Goal: Task Accomplishment & Management: Complete application form

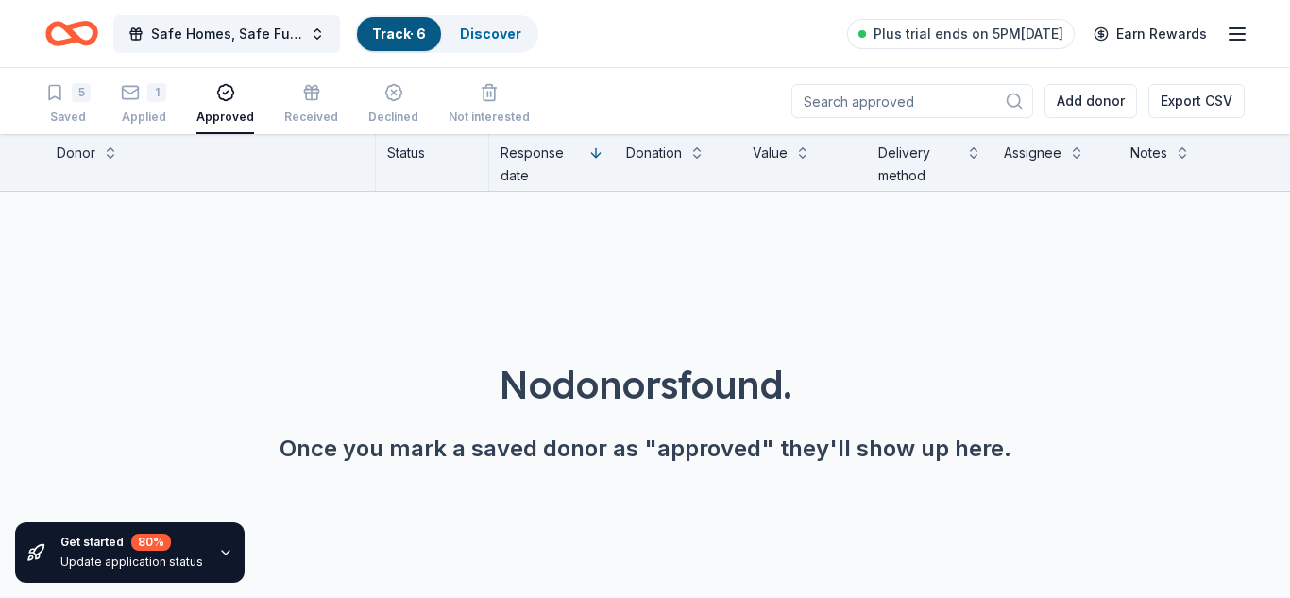
click at [78, 41] on icon "Home" at bounding box center [80, 33] width 29 height 19
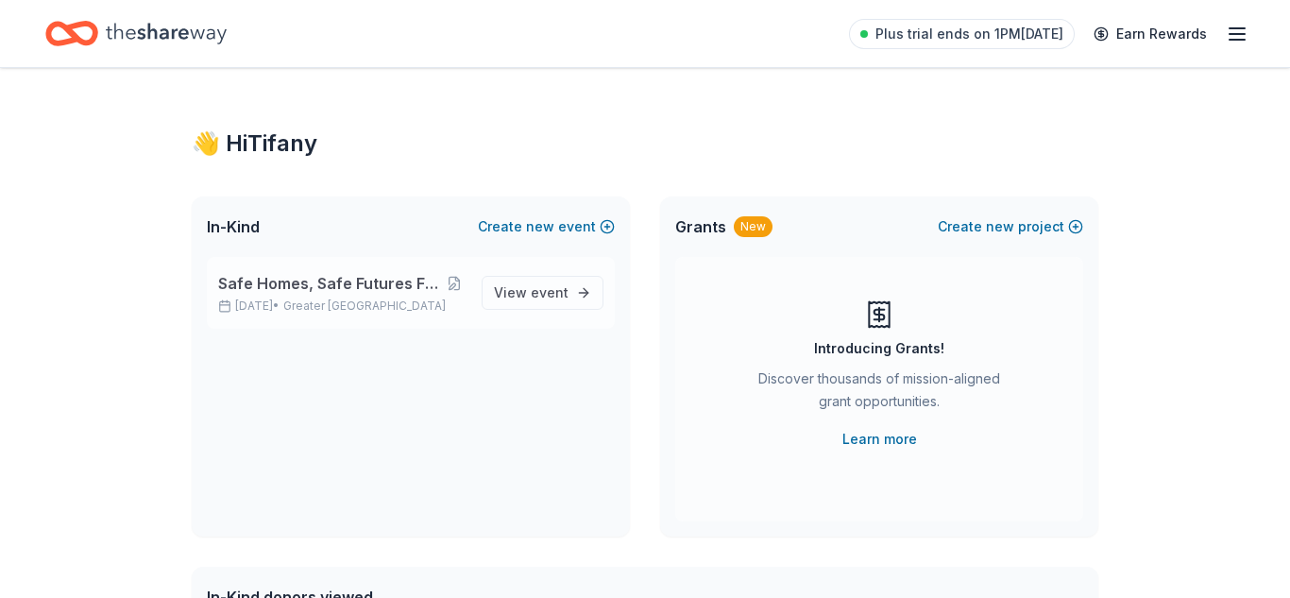
click at [438, 292] on span "Safe Homes, Safe Futures Family Resource Fair" at bounding box center [330, 283] width 225 height 23
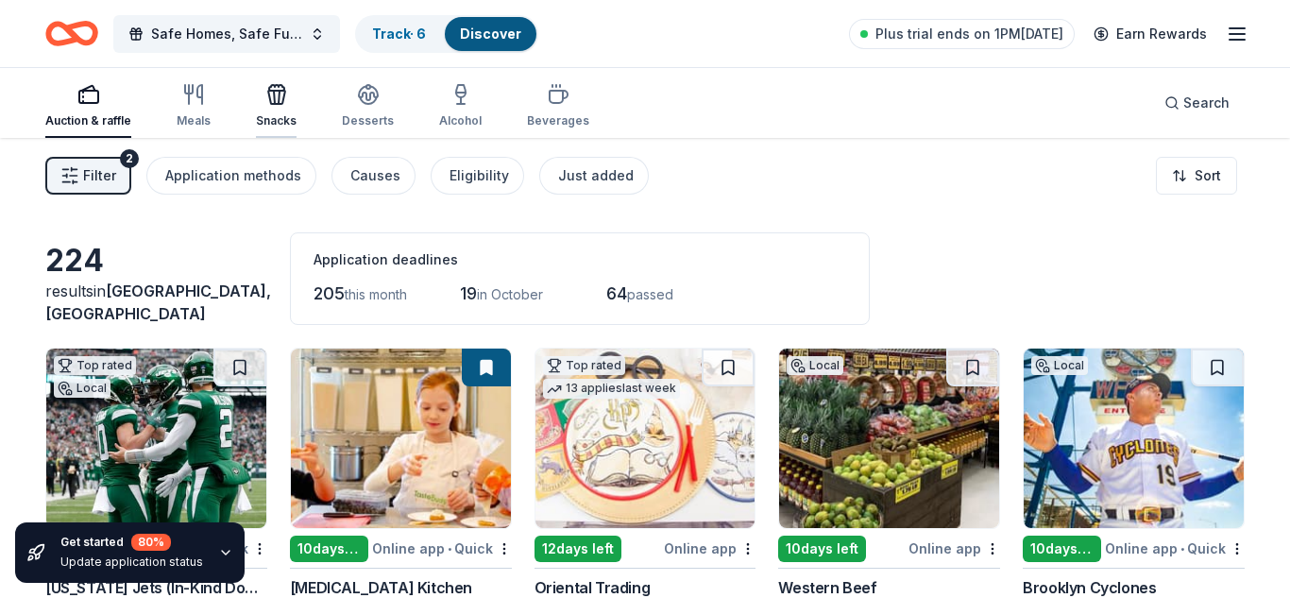
click at [274, 94] on icon "button" at bounding box center [276, 94] width 23 height 23
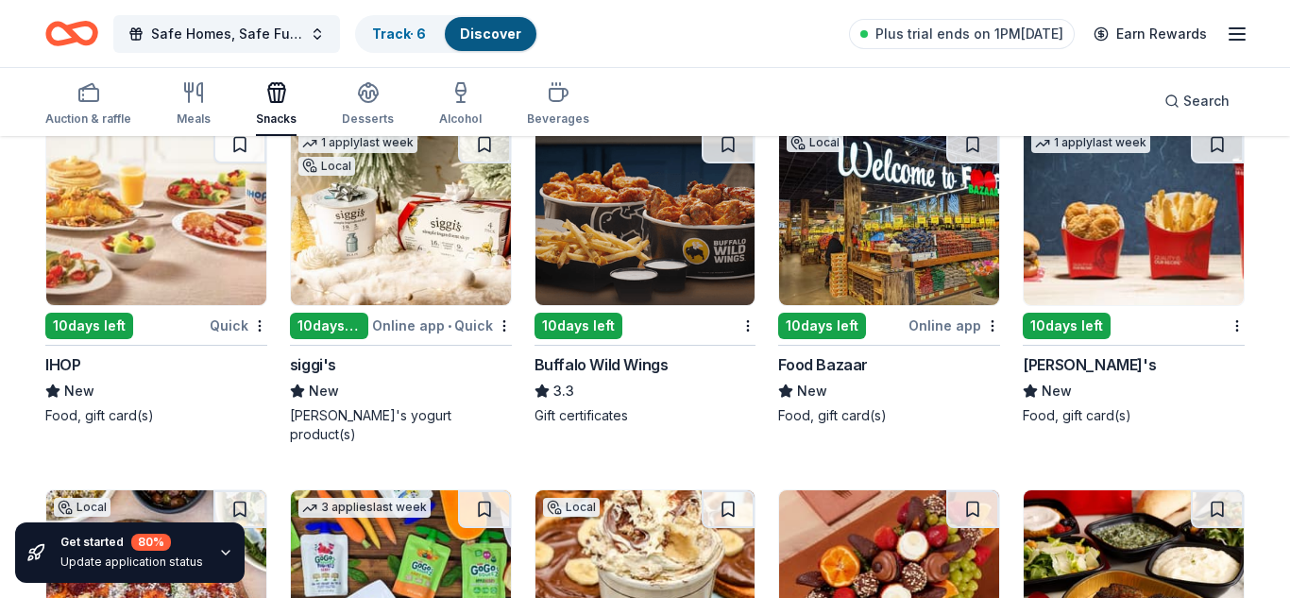
scroll to position [2723, 0]
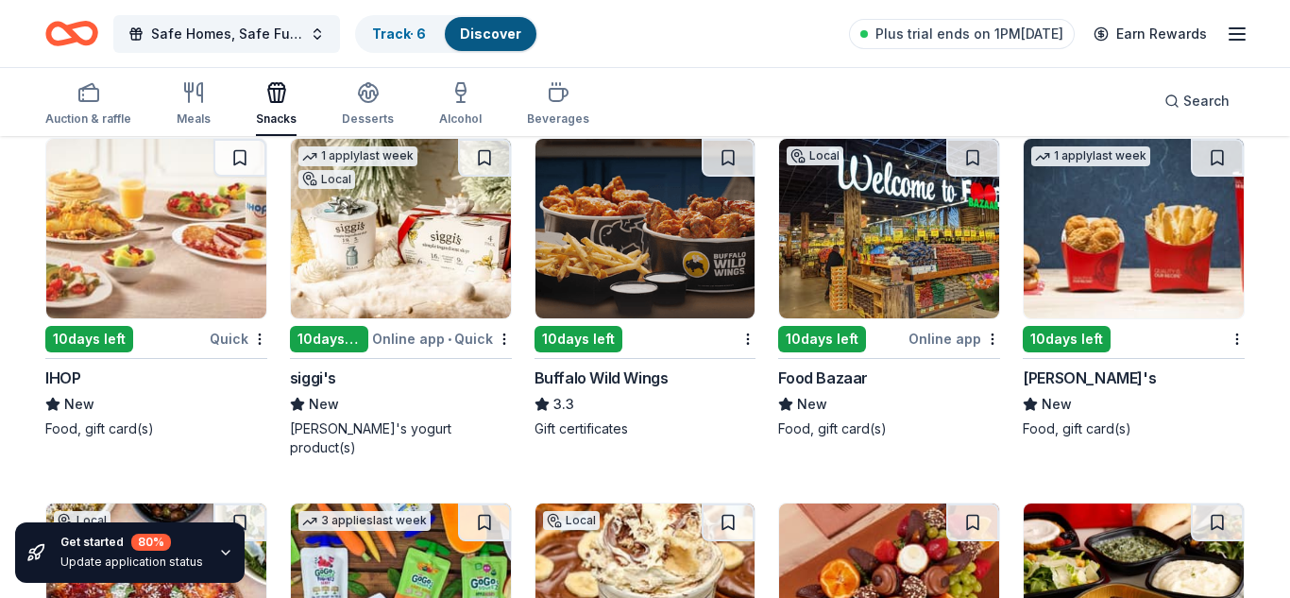
click at [1098, 256] on img at bounding box center [1134, 228] width 220 height 179
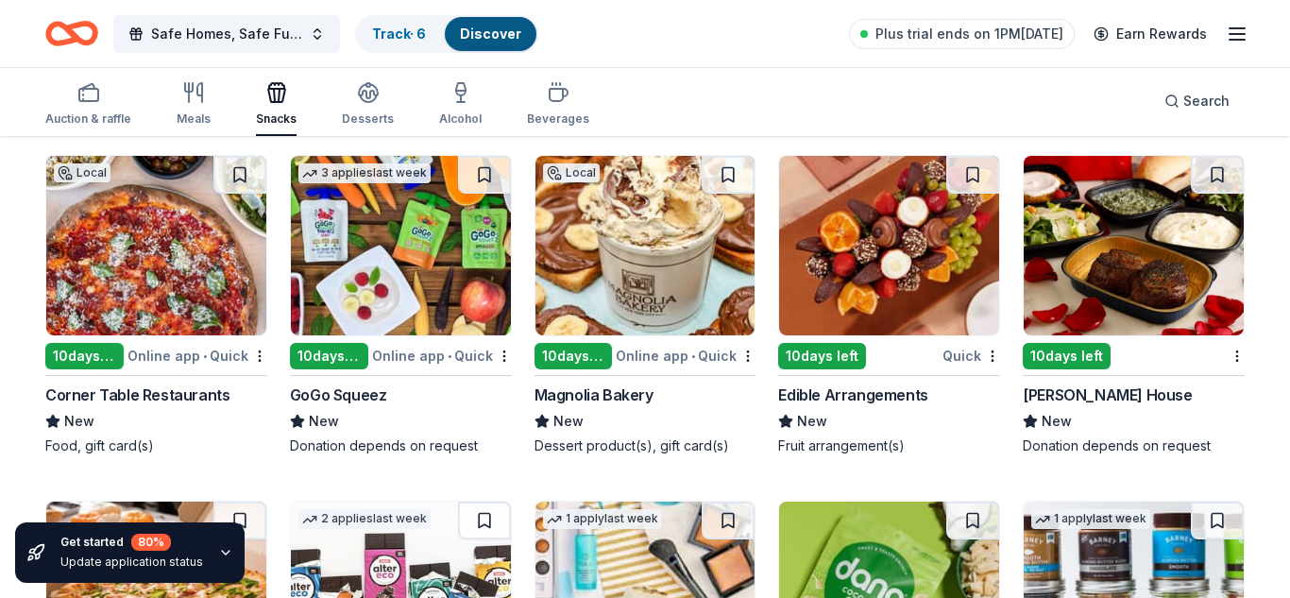
scroll to position [3075, 0]
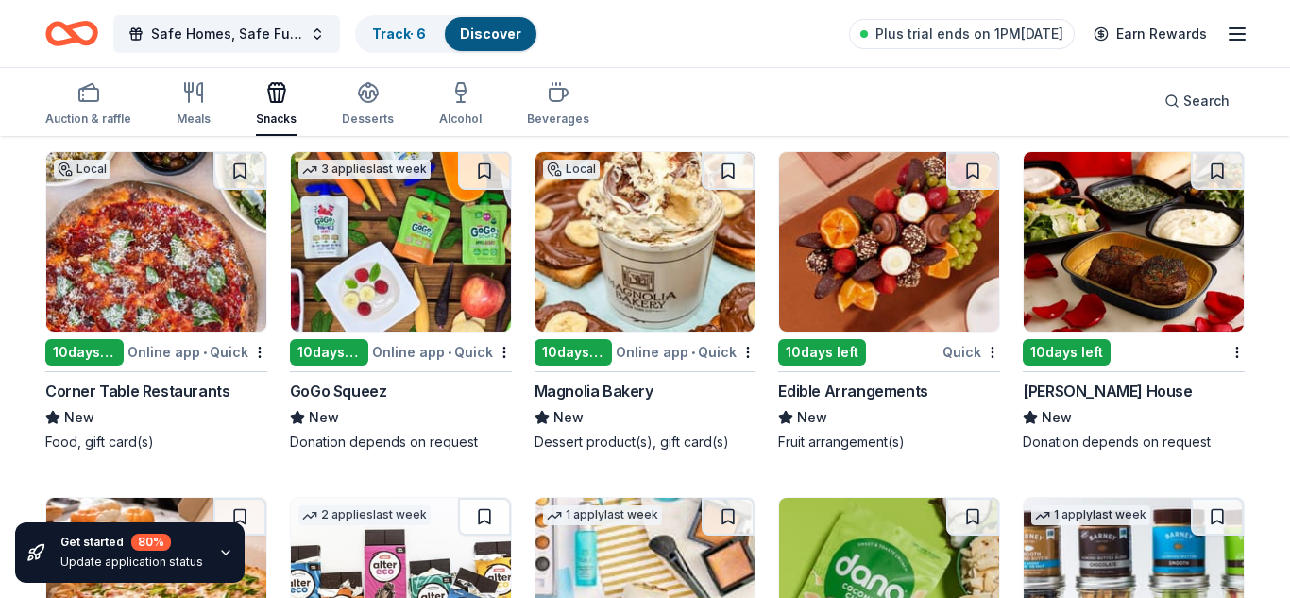
click at [661, 237] on img at bounding box center [645, 241] width 220 height 179
click at [195, 107] on div "Meals" at bounding box center [194, 103] width 34 height 45
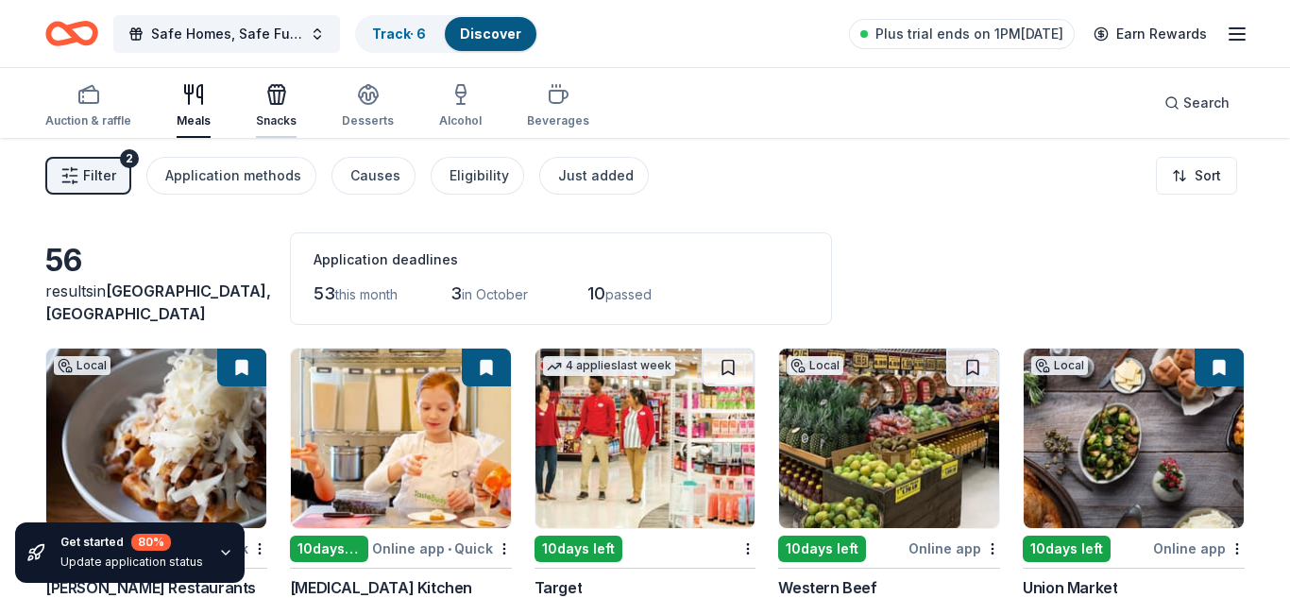
click at [274, 99] on icon "button" at bounding box center [274, 97] width 1 height 13
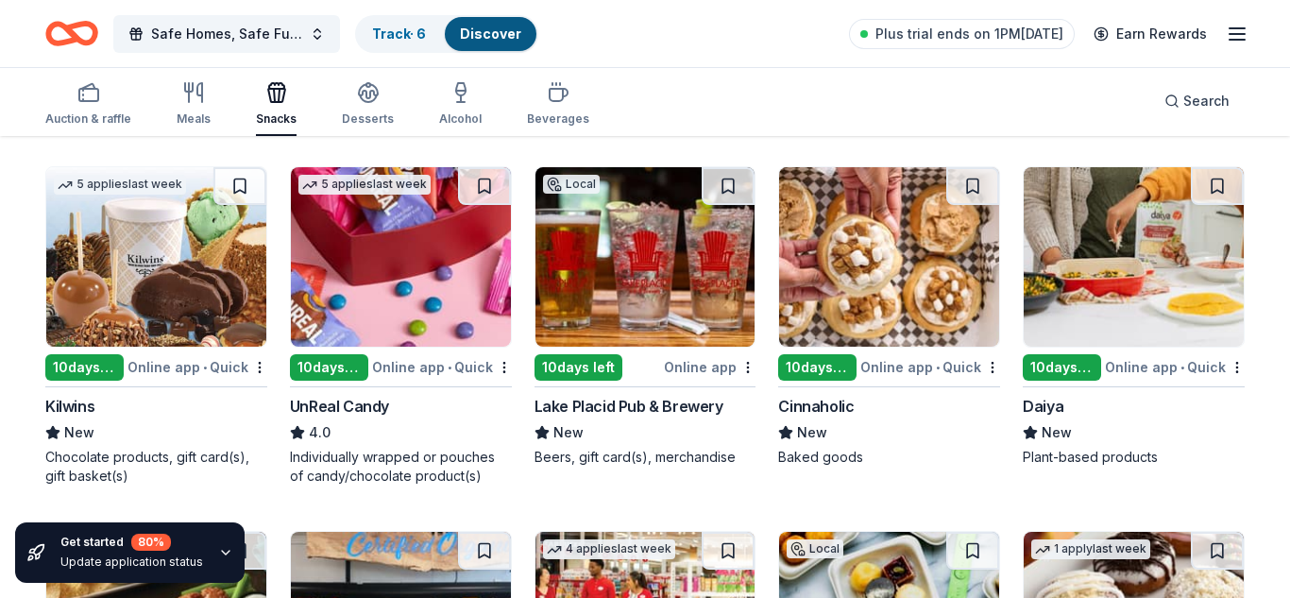
scroll to position [1239, 0]
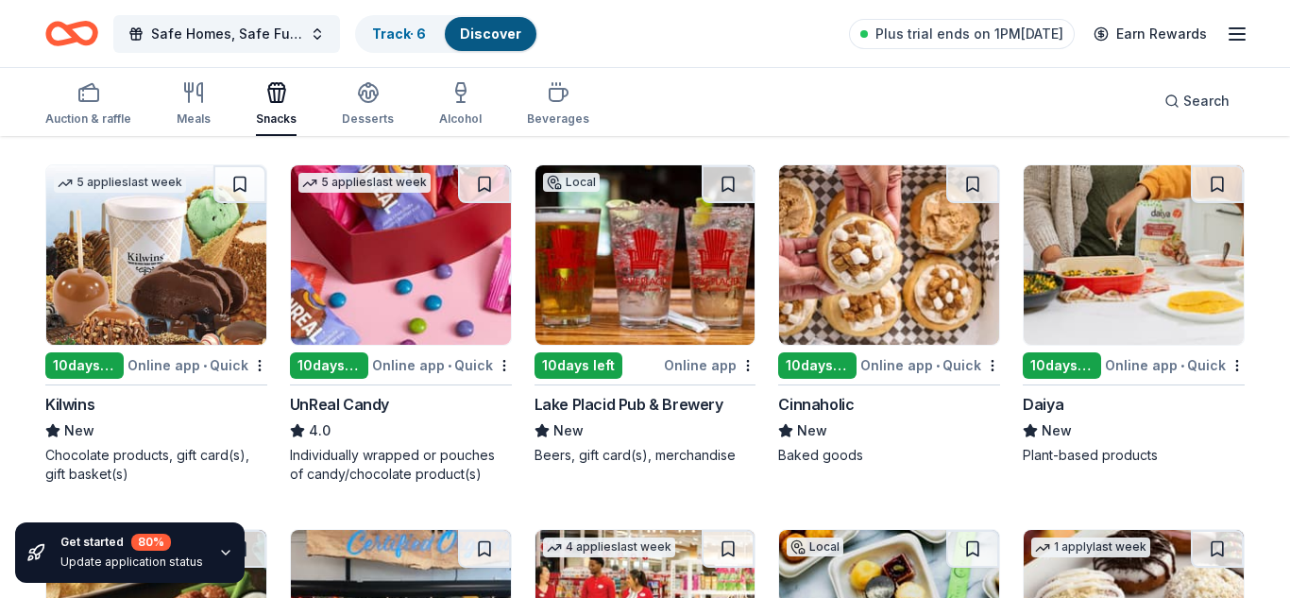
click at [840, 280] on img at bounding box center [889, 254] width 220 height 179
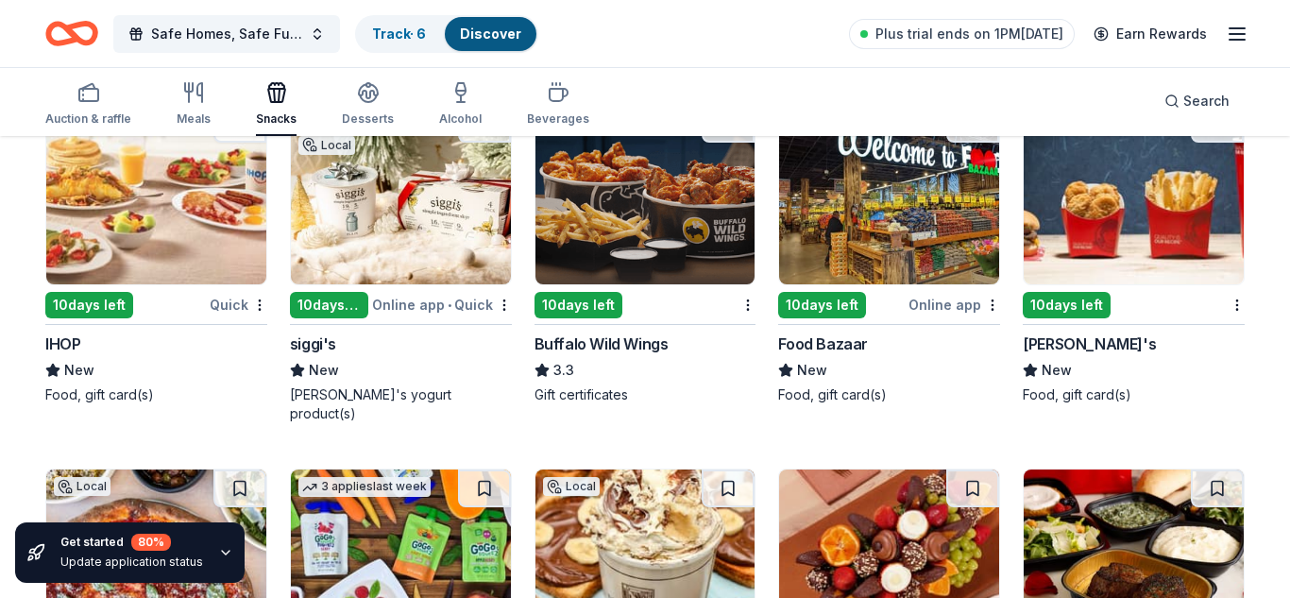
scroll to position [2758, 0]
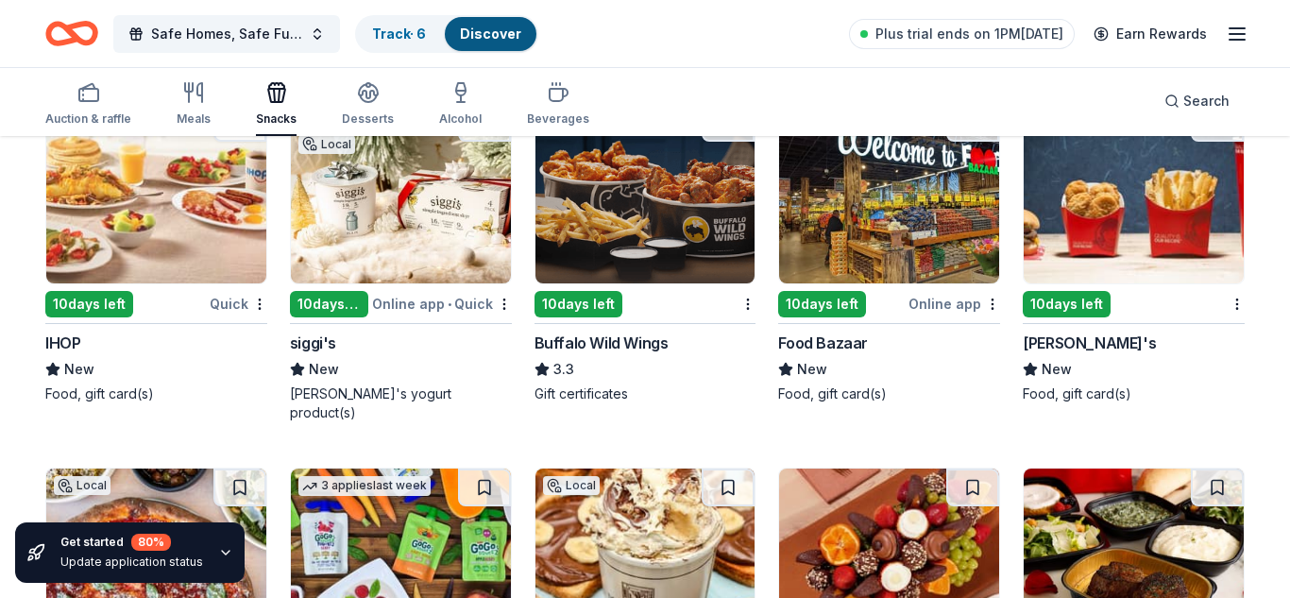
click at [963, 212] on img at bounding box center [889, 193] width 220 height 179
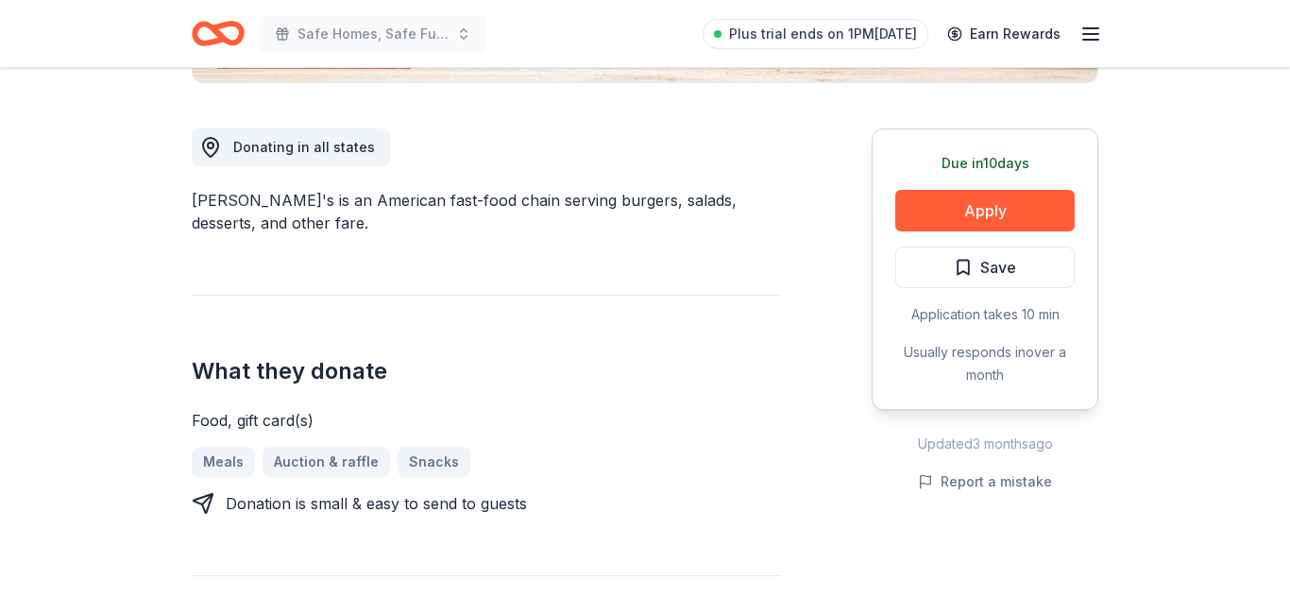
scroll to position [500, 0]
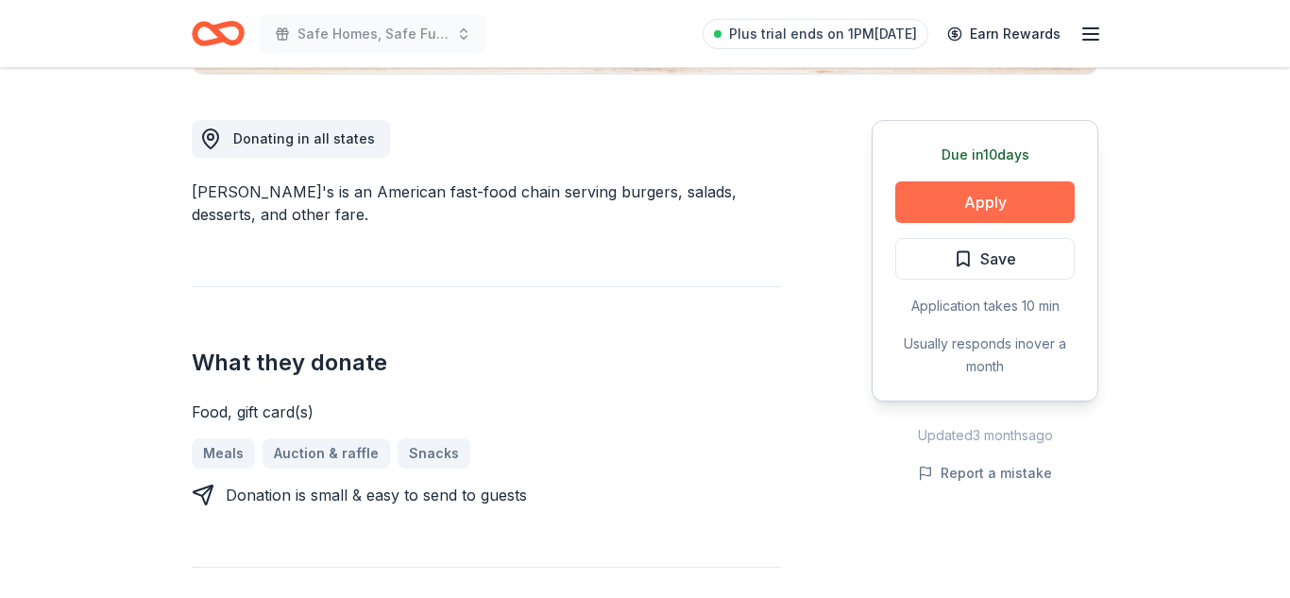
click at [983, 208] on button "Apply" at bounding box center [984, 202] width 179 height 42
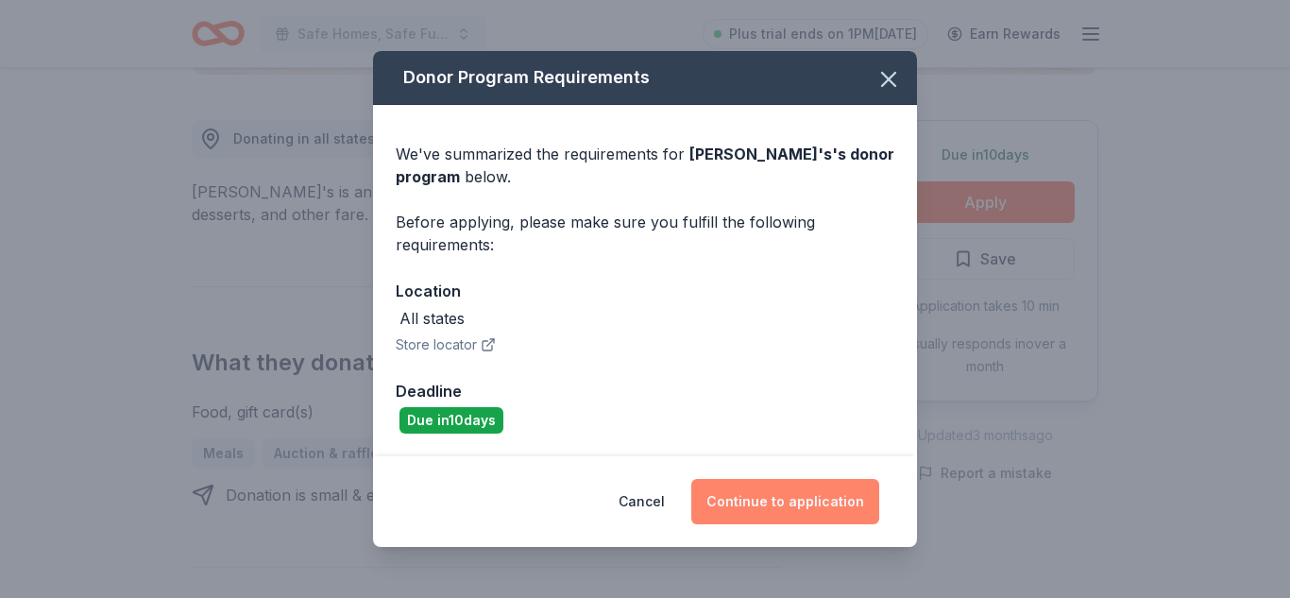
click at [811, 495] on button "Continue to application" at bounding box center [785, 501] width 188 height 45
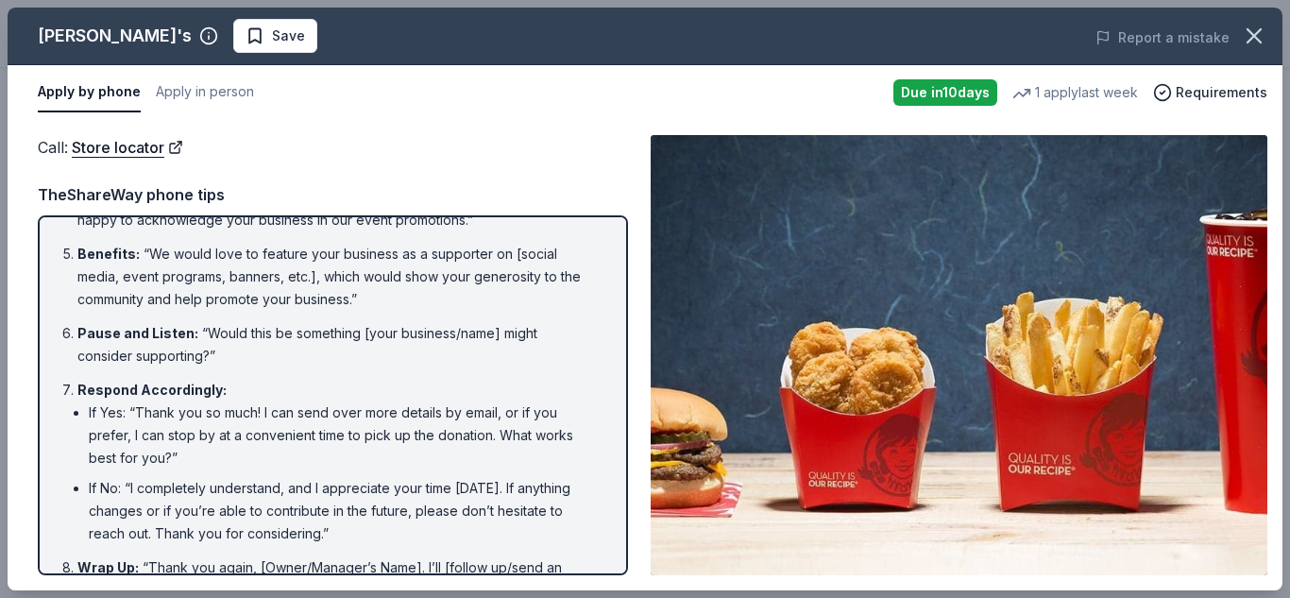
scroll to position [373, 0]
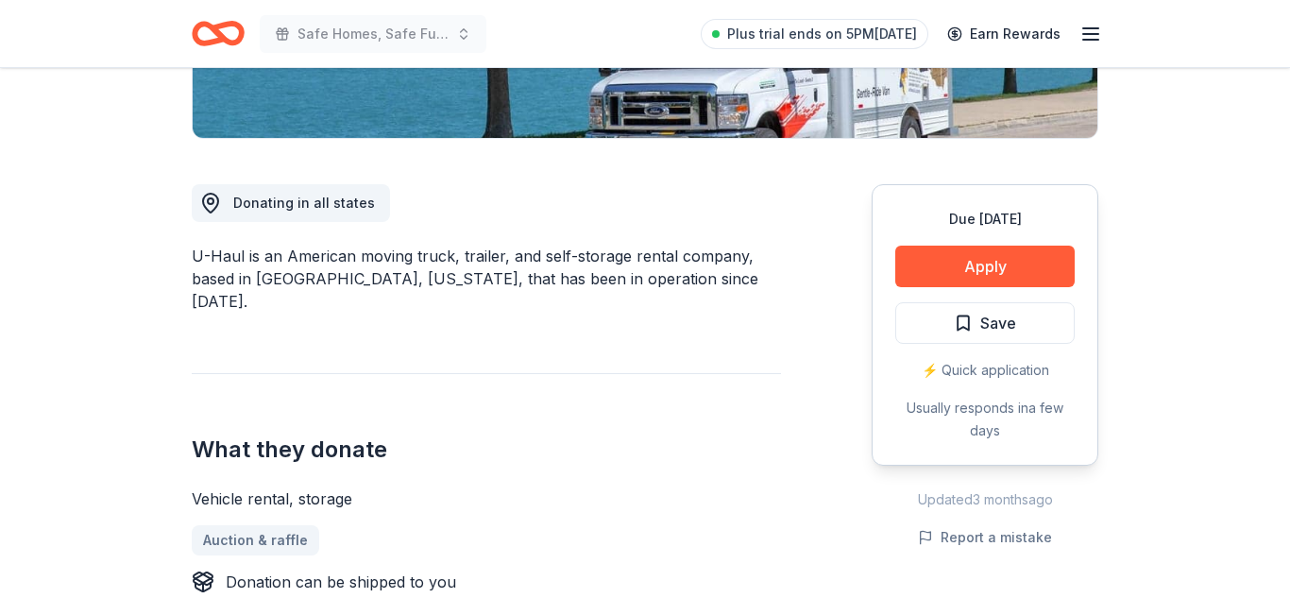
scroll to position [461, 0]
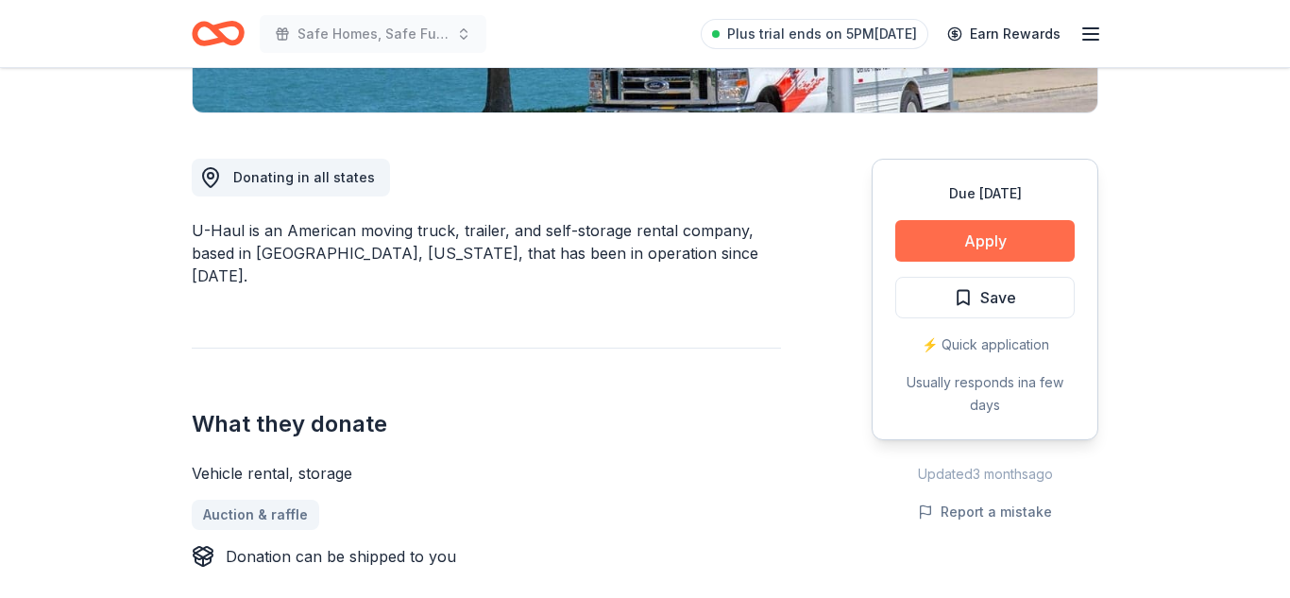
click at [984, 236] on button "Apply" at bounding box center [984, 241] width 179 height 42
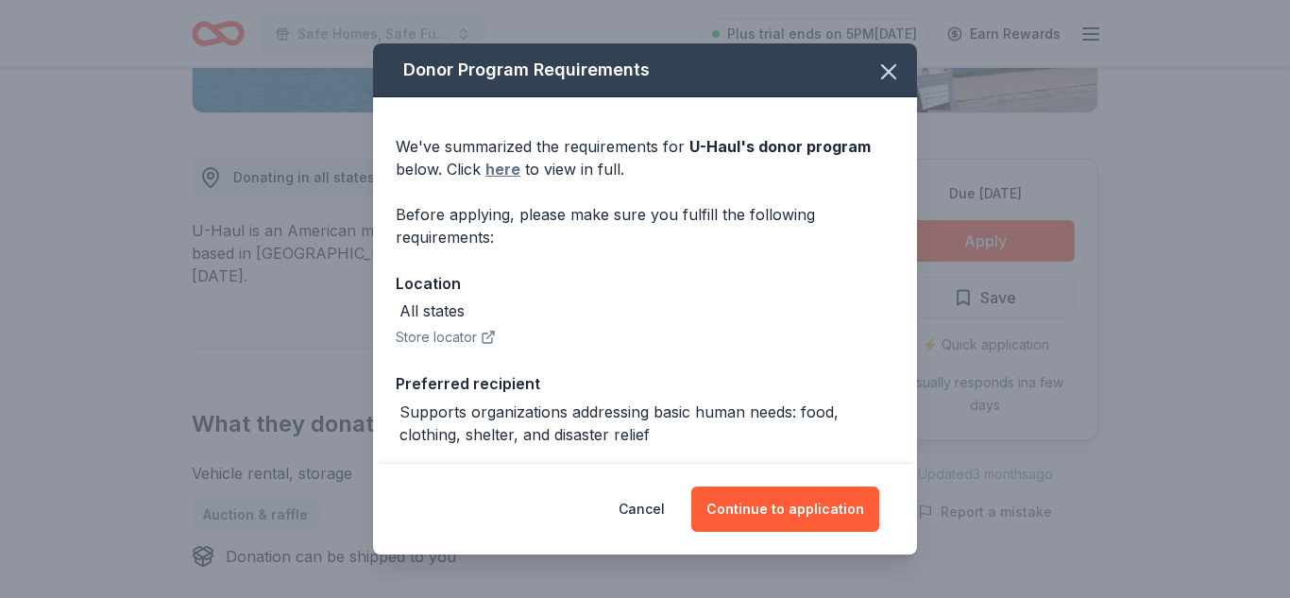
click at [508, 168] on link "here" at bounding box center [502, 169] width 35 height 23
click at [892, 80] on icon "button" at bounding box center [888, 72] width 26 height 26
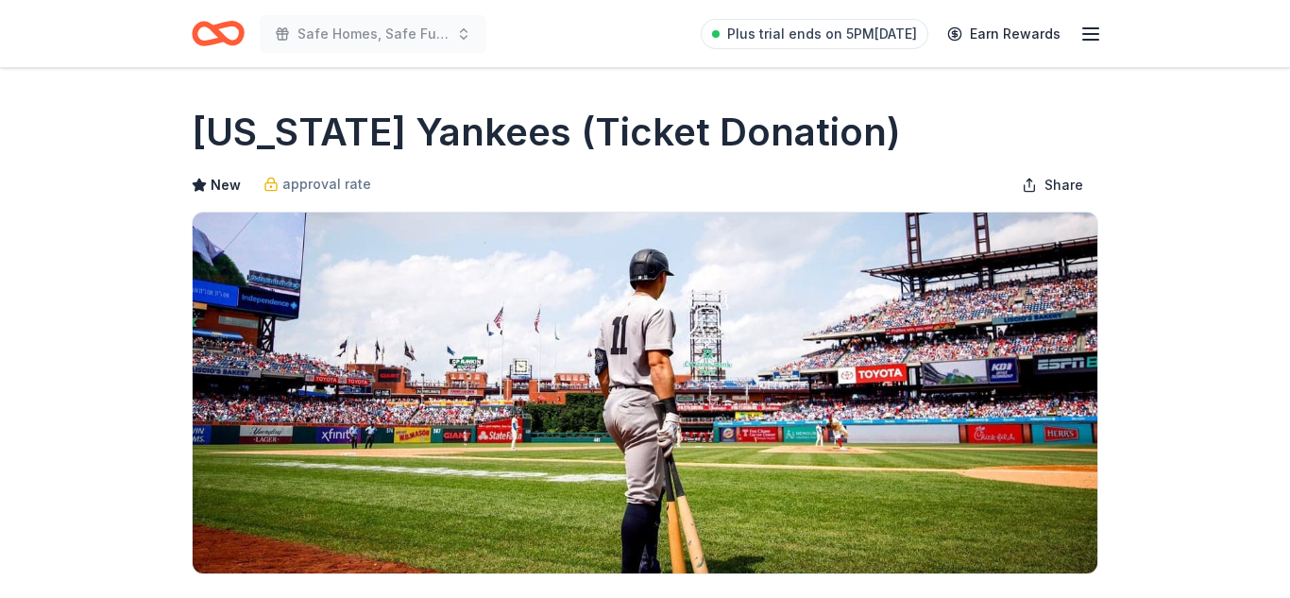
scroll to position [760, 0]
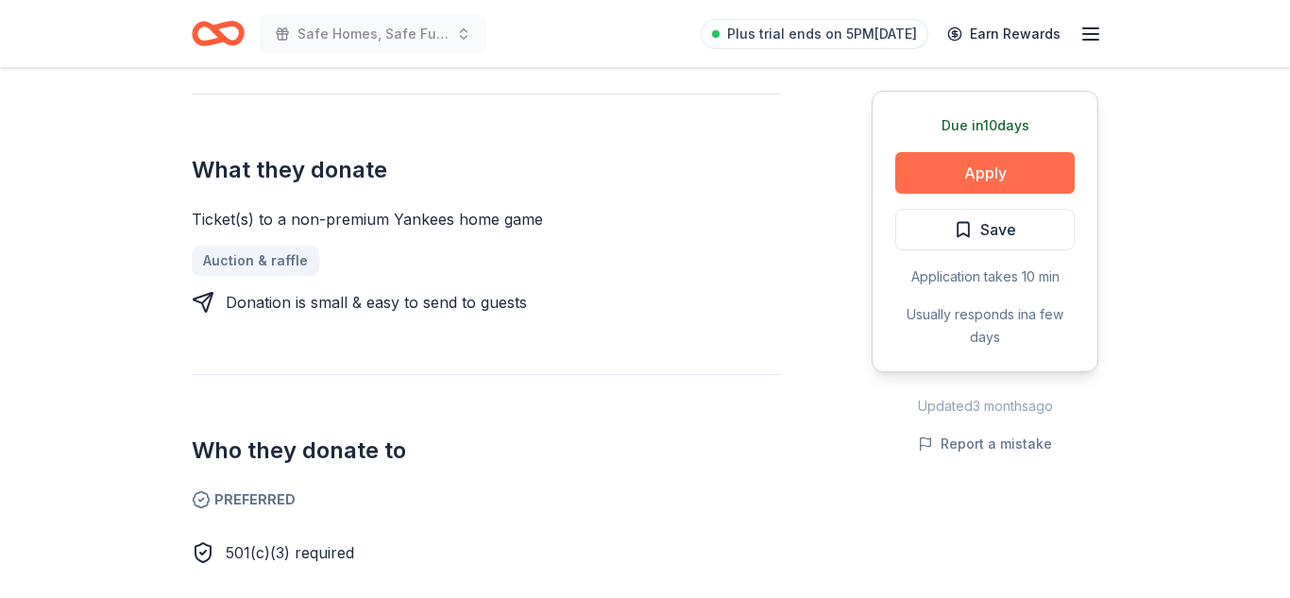
click at [986, 172] on button "Apply" at bounding box center [984, 173] width 179 height 42
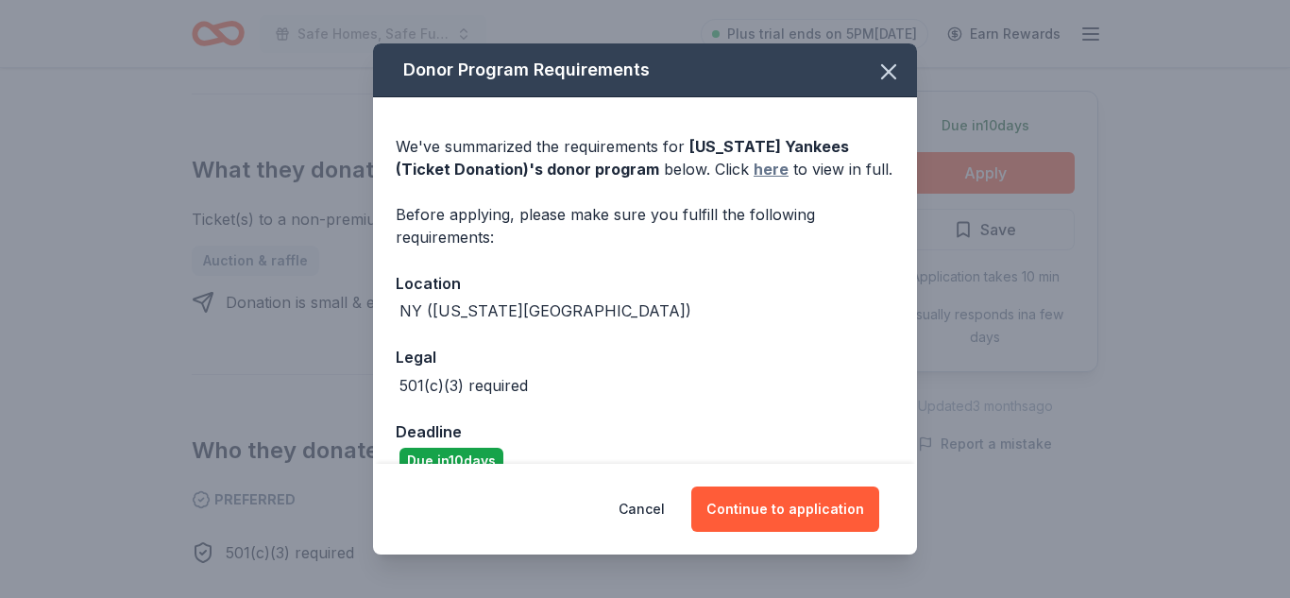
click at [754, 169] on link "here" at bounding box center [771, 169] width 35 height 23
click at [883, 71] on icon "button" at bounding box center [888, 72] width 26 height 26
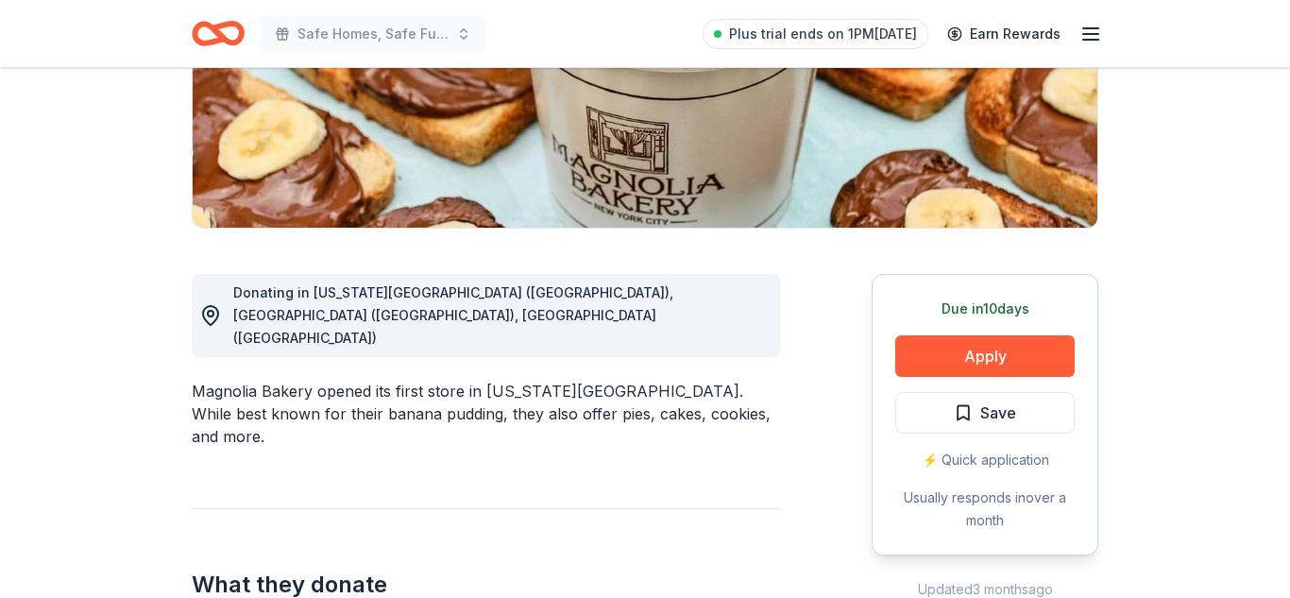
scroll to position [352, 0]
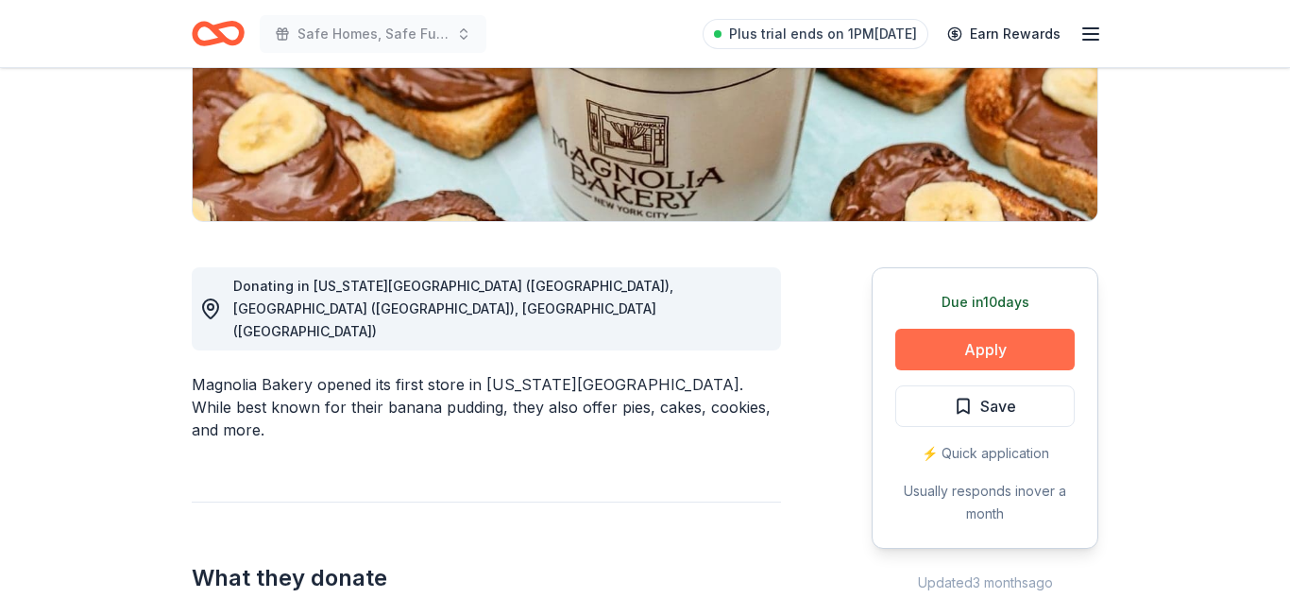
click at [930, 361] on button "Apply" at bounding box center [984, 350] width 179 height 42
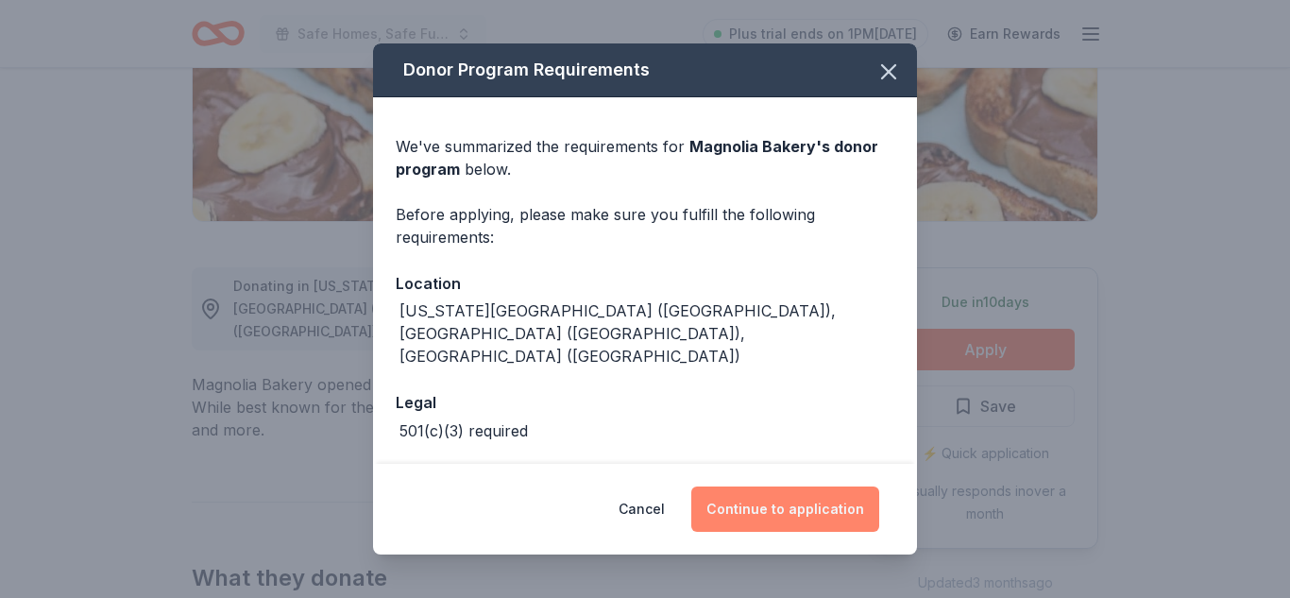
click at [806, 508] on button "Continue to application" at bounding box center [785, 508] width 188 height 45
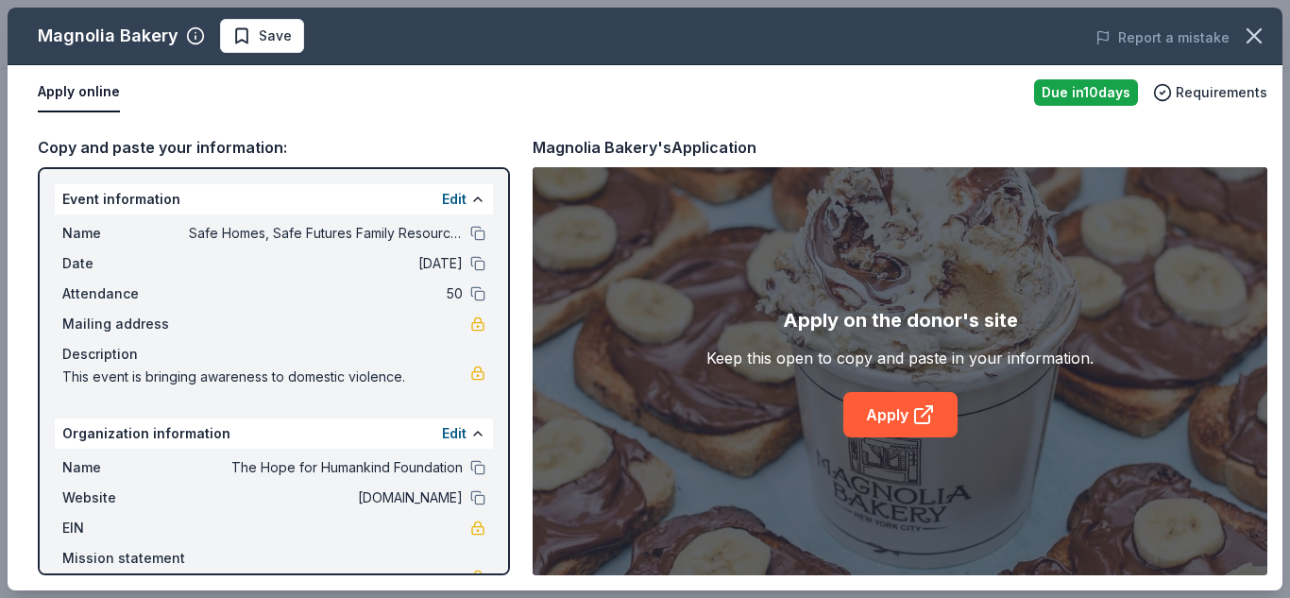
click at [83, 98] on button "Apply online" at bounding box center [79, 93] width 82 height 40
click at [885, 417] on link "Apply" at bounding box center [900, 414] width 114 height 45
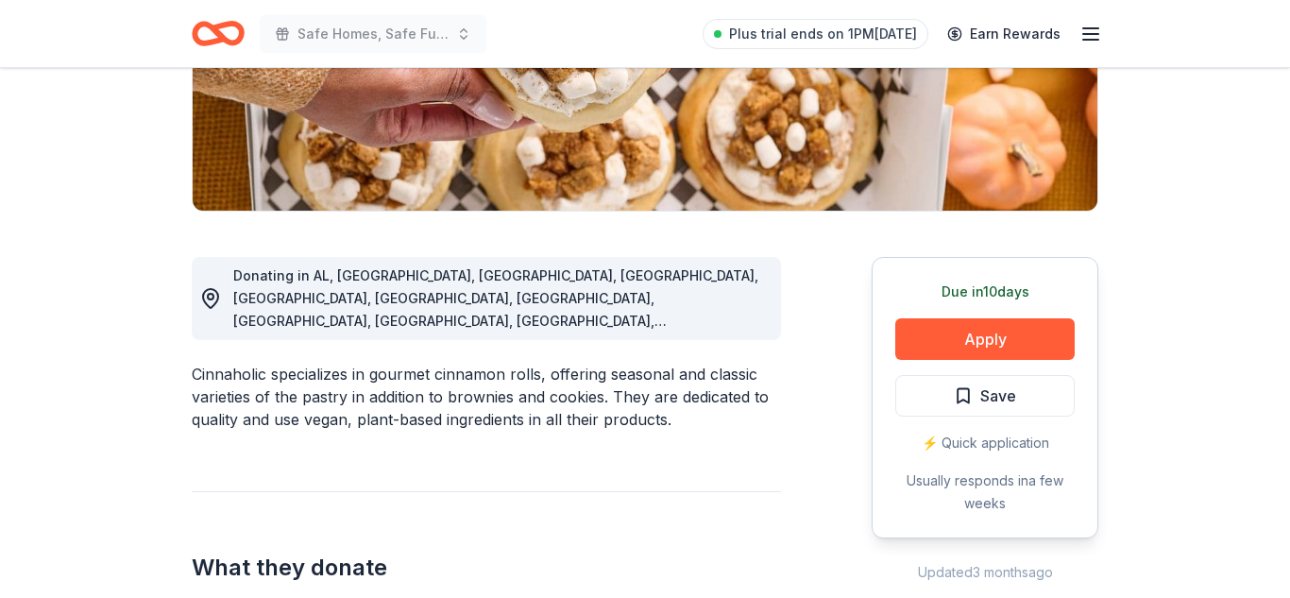
scroll to position [374, 0]
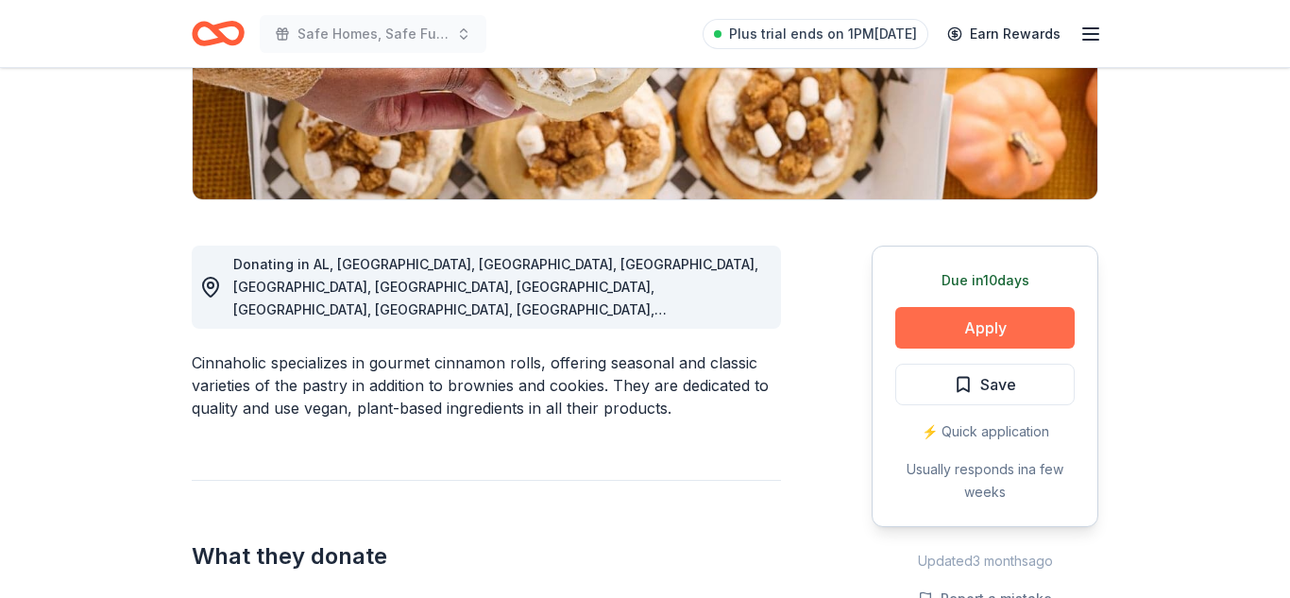
click at [963, 322] on button "Apply" at bounding box center [984, 328] width 179 height 42
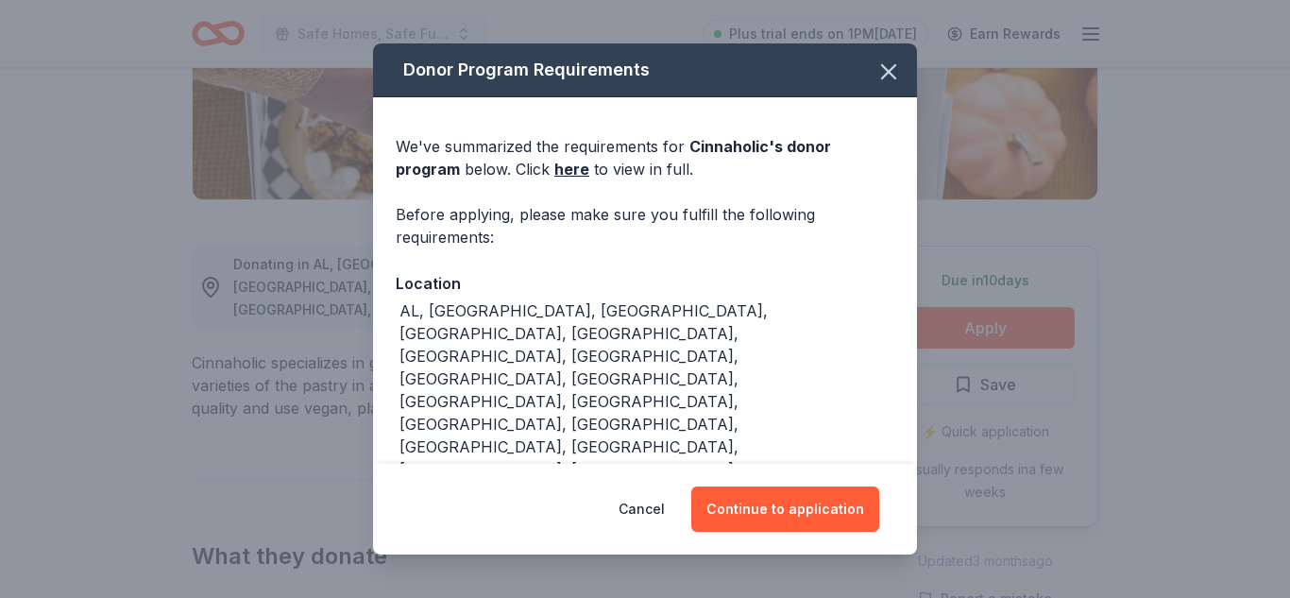
scroll to position [8, 0]
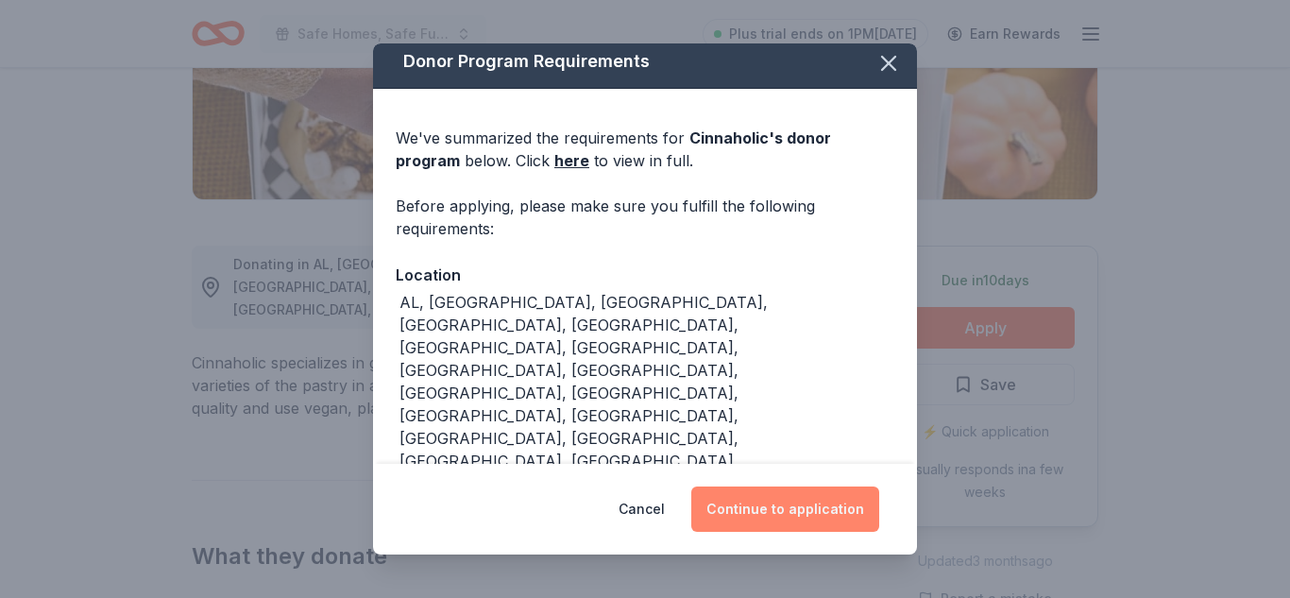
click at [783, 507] on button "Continue to application" at bounding box center [785, 508] width 188 height 45
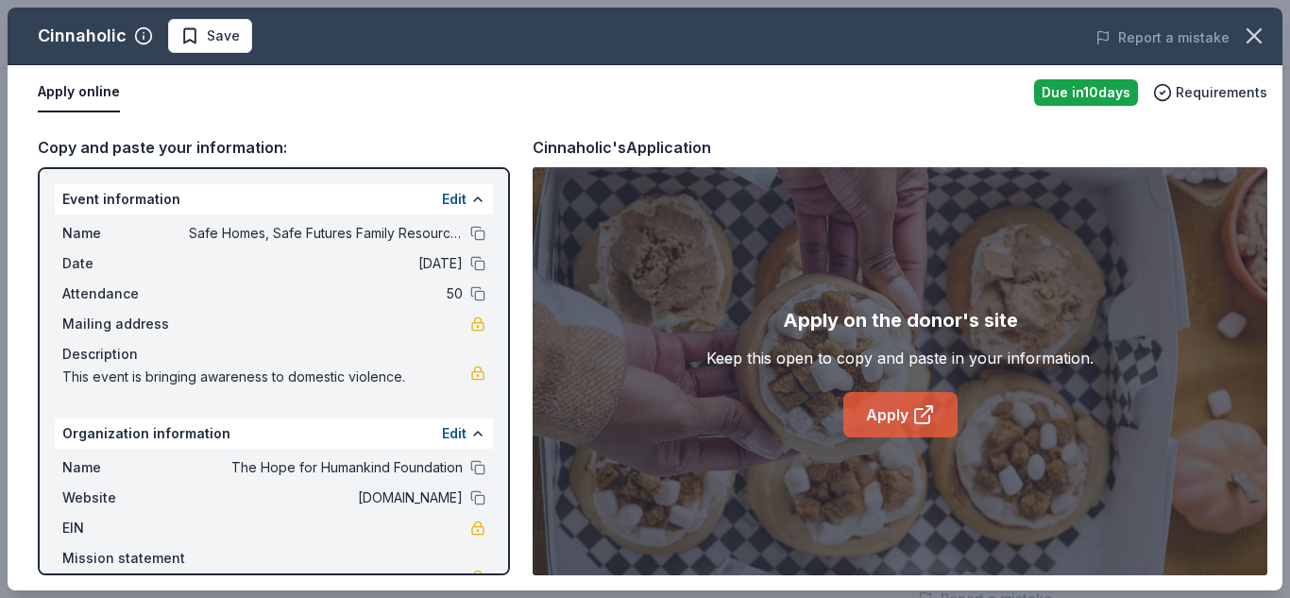
click at [913, 419] on icon at bounding box center [923, 414] width 23 height 23
click at [82, 99] on button "Apply online" at bounding box center [79, 93] width 82 height 40
click at [916, 421] on icon at bounding box center [923, 414] width 23 height 23
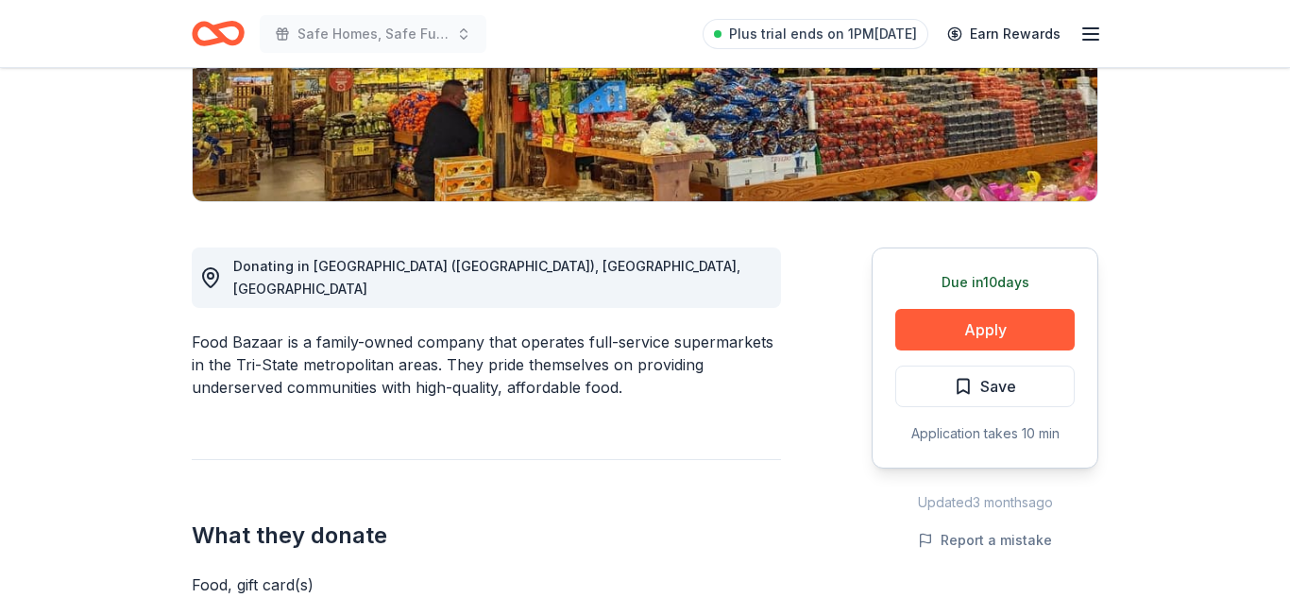
scroll to position [370, 0]
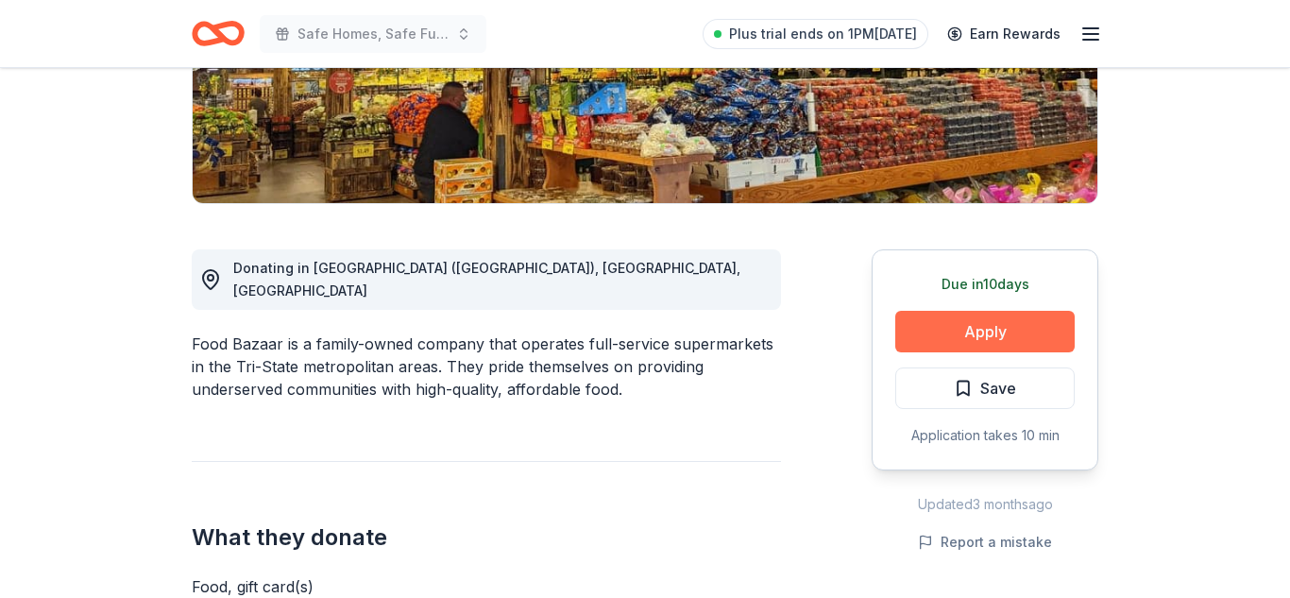
click at [1025, 331] on button "Apply" at bounding box center [984, 332] width 179 height 42
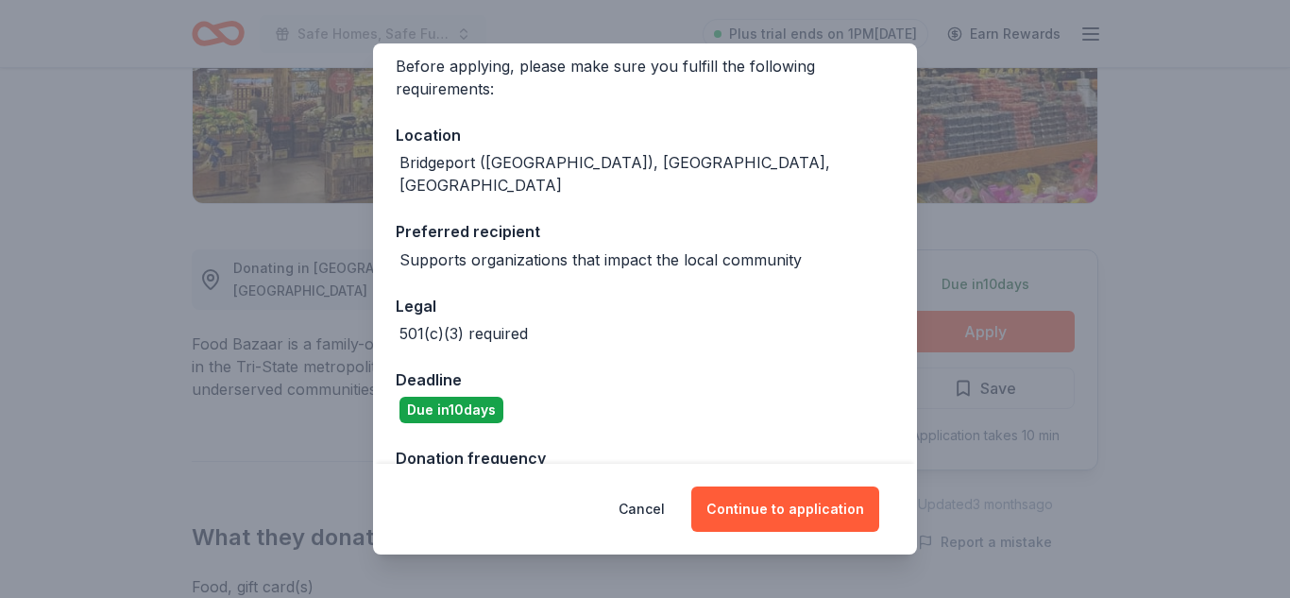
scroll to position [181, 0]
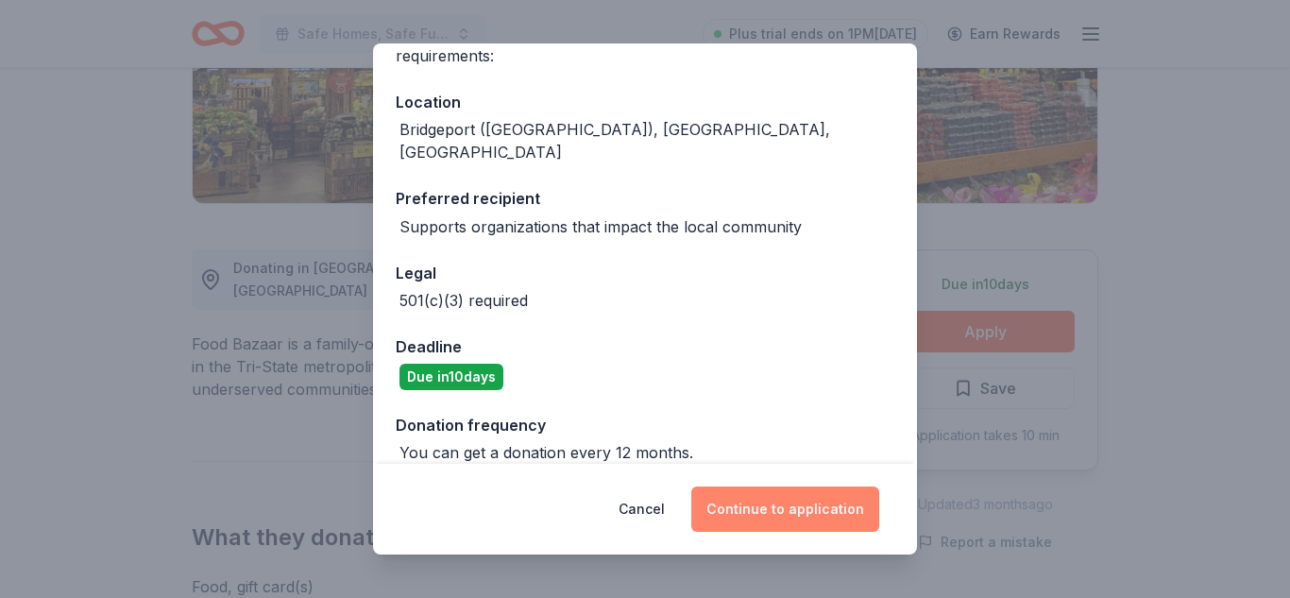
click at [790, 499] on button "Continue to application" at bounding box center [785, 508] width 188 height 45
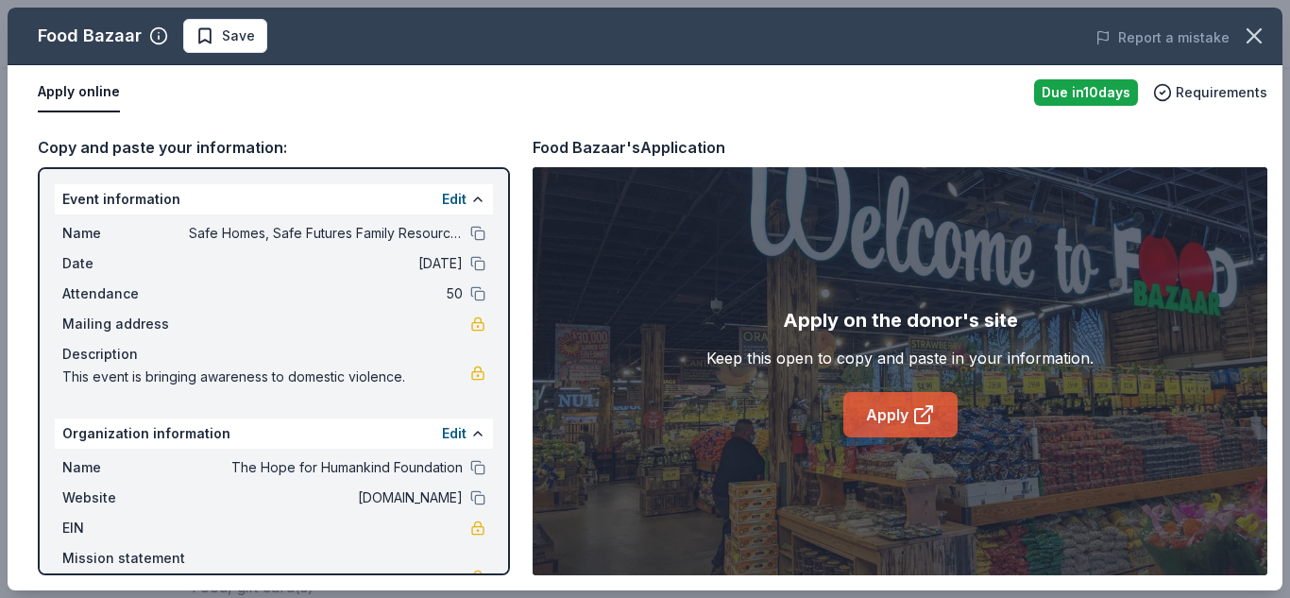
click at [877, 421] on link "Apply" at bounding box center [900, 414] width 114 height 45
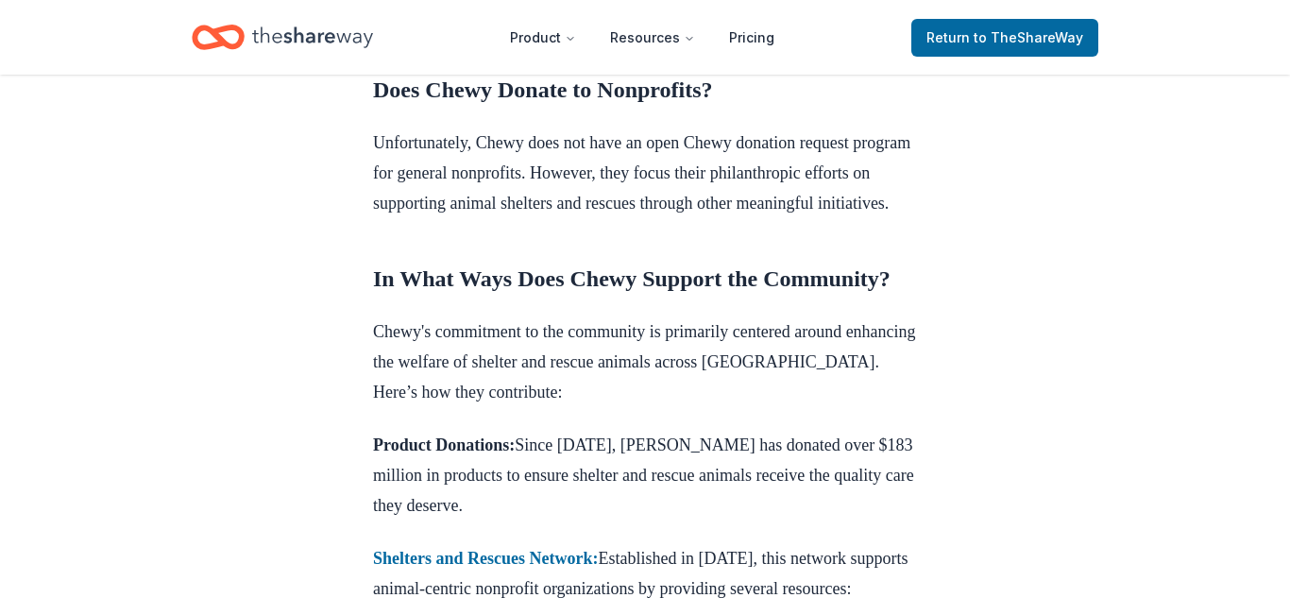
scroll to position [836, 0]
